Goal: Task Accomplishment & Management: Manage account settings

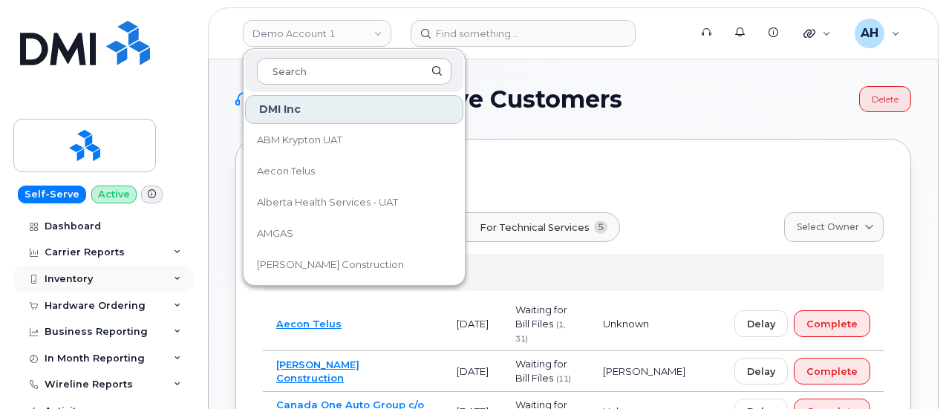
scroll to position [74, 0]
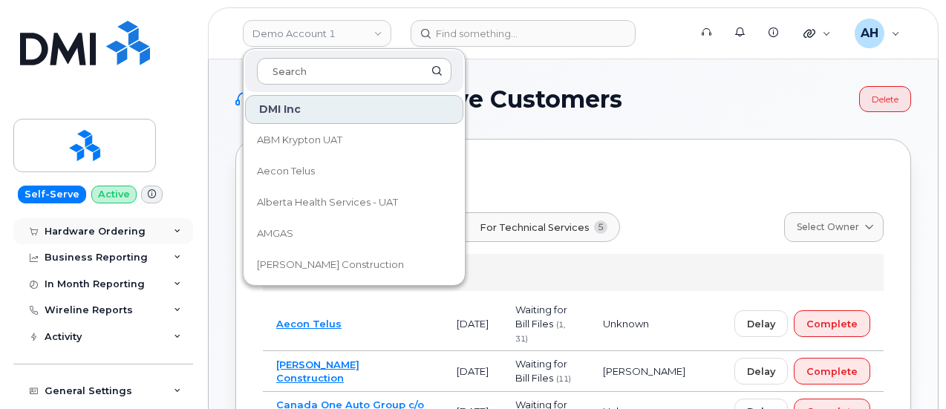
click at [134, 230] on div "Hardware Ordering" at bounding box center [95, 232] width 101 height 12
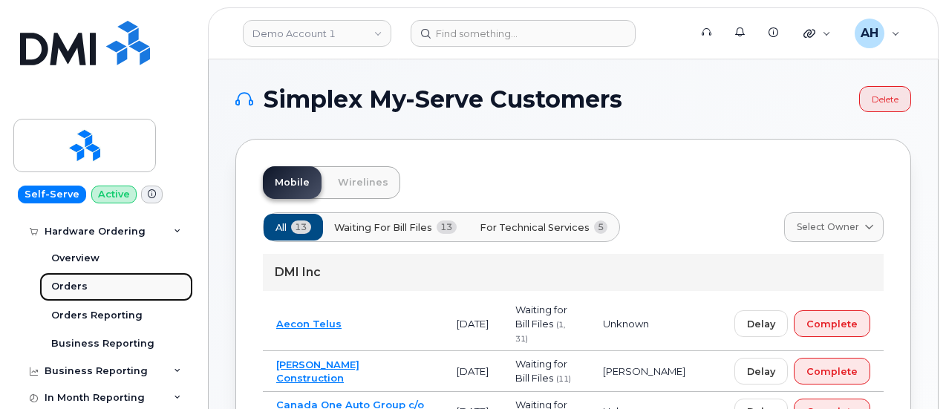
click at [132, 290] on link "Orders" at bounding box center [116, 286] width 154 height 28
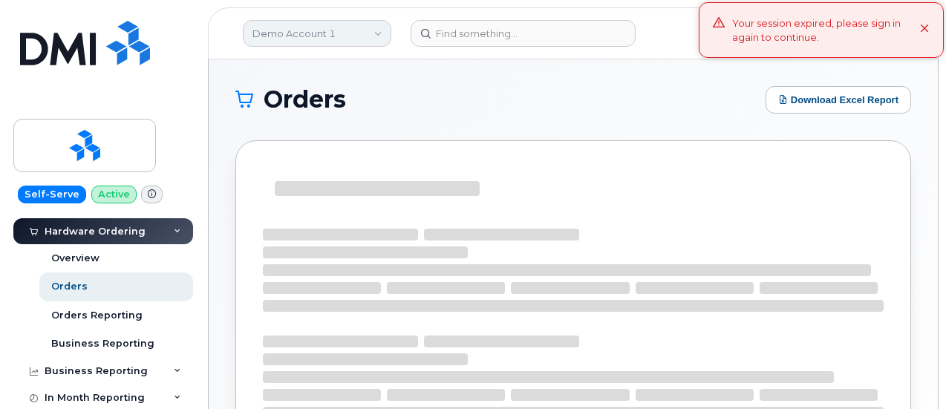
click at [328, 35] on link "Demo Account 1" at bounding box center [317, 33] width 148 height 27
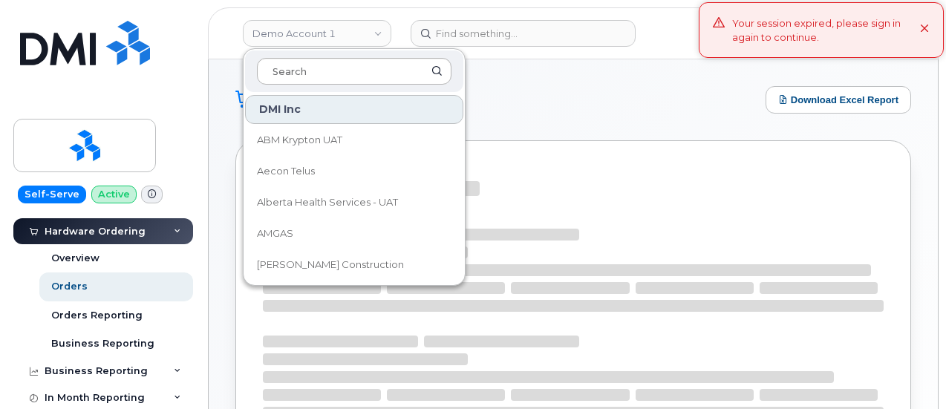
click at [318, 71] on input at bounding box center [354, 71] width 195 height 27
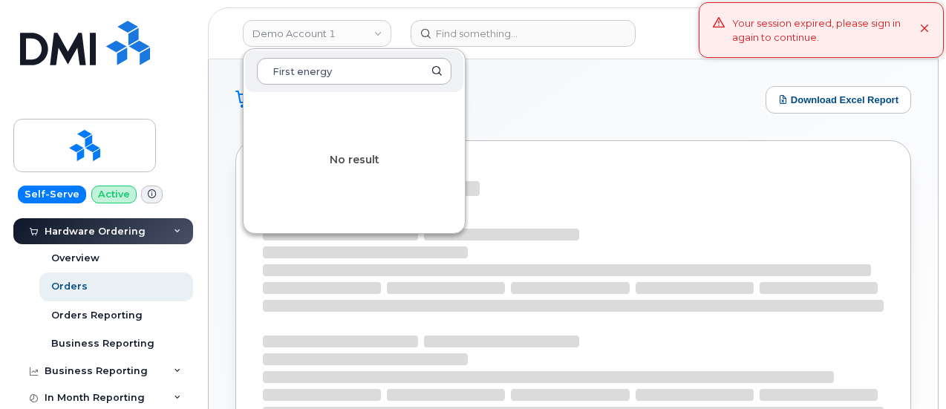
type input "First energy"
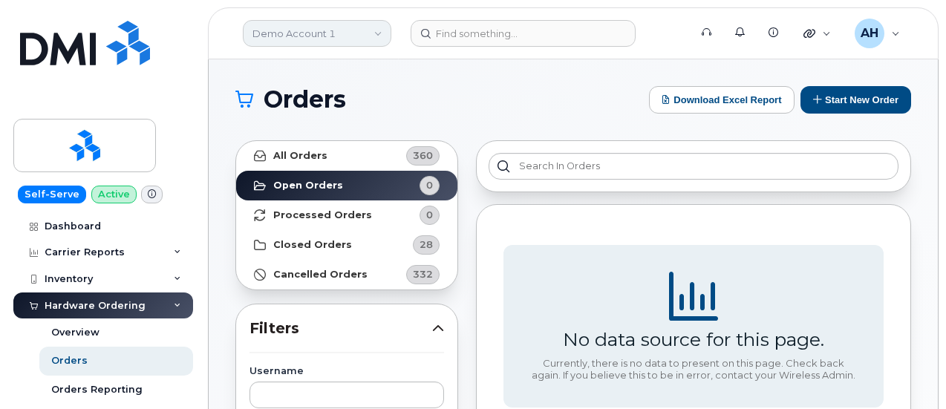
click at [324, 36] on link "Demo Account 1" at bounding box center [317, 33] width 148 height 27
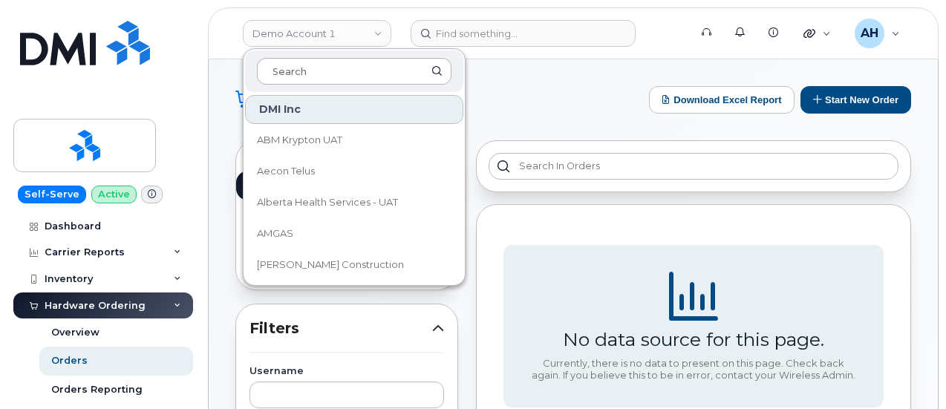
click at [332, 78] on input at bounding box center [354, 71] width 195 height 27
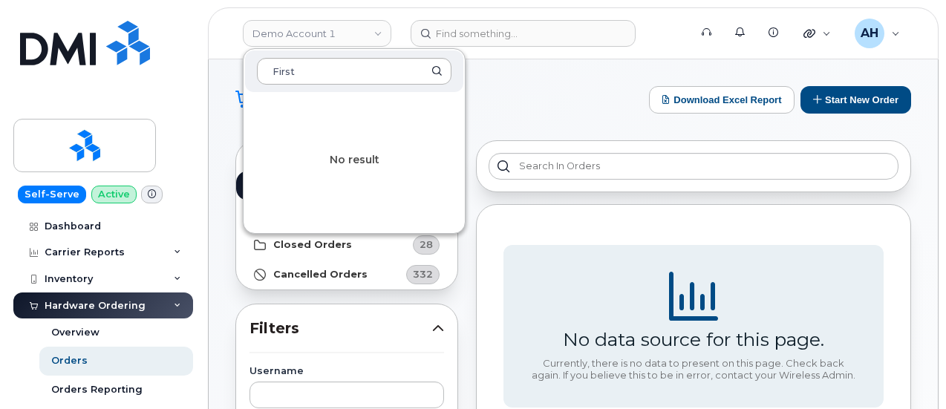
type input "First"
